Goal: Task Accomplishment & Management: Complete application form

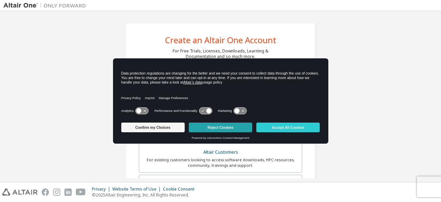
click at [234, 127] on button "Reject Cookies" at bounding box center [220, 127] width 63 height 10
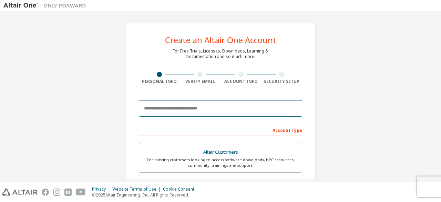
click at [191, 111] on input "email" at bounding box center [220, 108] width 163 height 17
type input "**********"
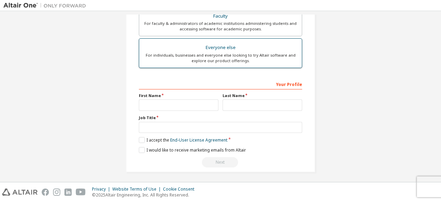
scroll to position [199, 0]
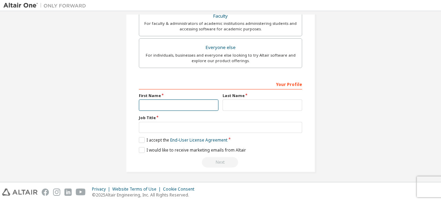
click at [189, 103] on input "text" at bounding box center [179, 104] width 80 height 11
type input "*"
type input "*****"
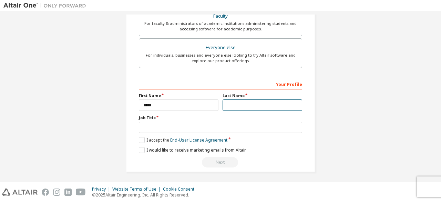
click at [233, 103] on input "text" at bounding box center [263, 104] width 80 height 11
type input "**********"
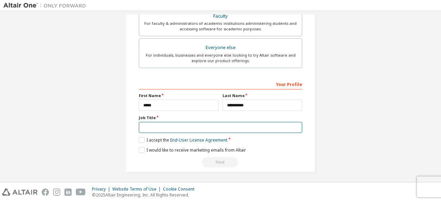
click at [160, 124] on input "text" at bounding box center [220, 127] width 163 height 11
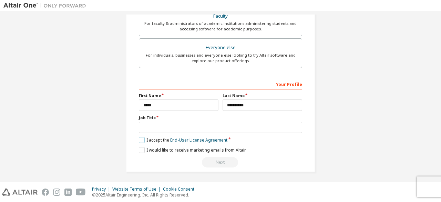
click at [141, 139] on label "I accept the End-User License Agreement" at bounding box center [183, 140] width 89 height 6
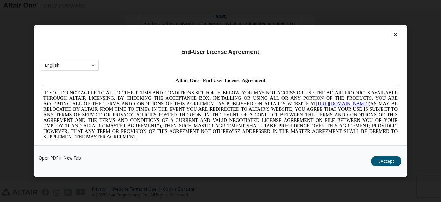
scroll to position [0, 0]
click at [387, 154] on div "Open PDF in New Tab I Accept" at bounding box center [220, 160] width 372 height 31
click at [387, 161] on button "I Accept" at bounding box center [386, 161] width 30 height 10
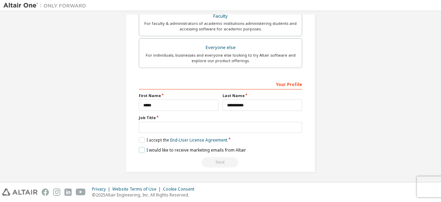
click at [143, 150] on label "I would like to receive marketing emails from Altair" at bounding box center [192, 150] width 107 height 6
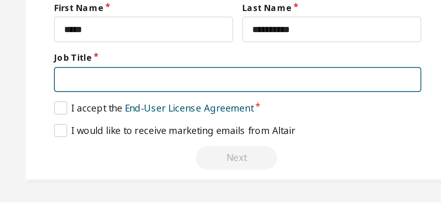
click at [151, 127] on input "text" at bounding box center [220, 127] width 163 height 11
type input "*"
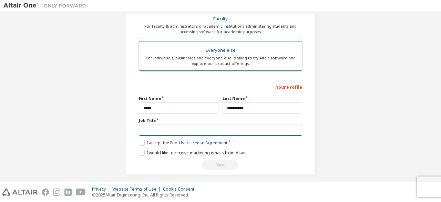
scroll to position [199, 0]
